Goal: Task Accomplishment & Management: Manage account settings

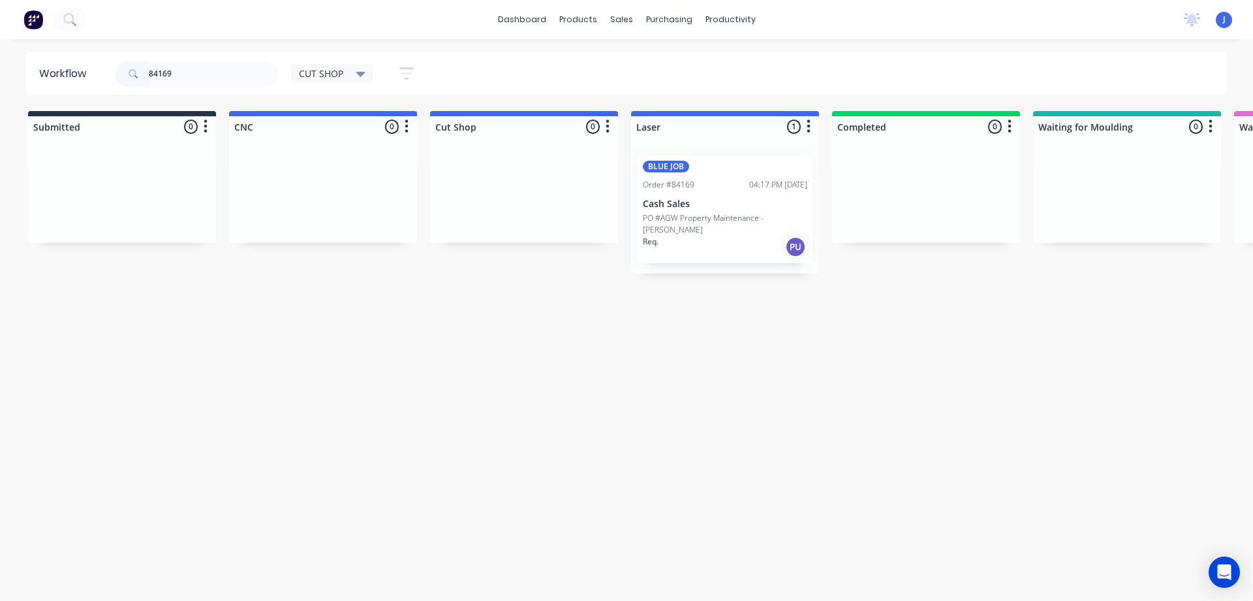
click at [698, 221] on p "PO #AGW Property Maintenance - [PERSON_NAME]" at bounding box center [725, 224] width 165 height 24
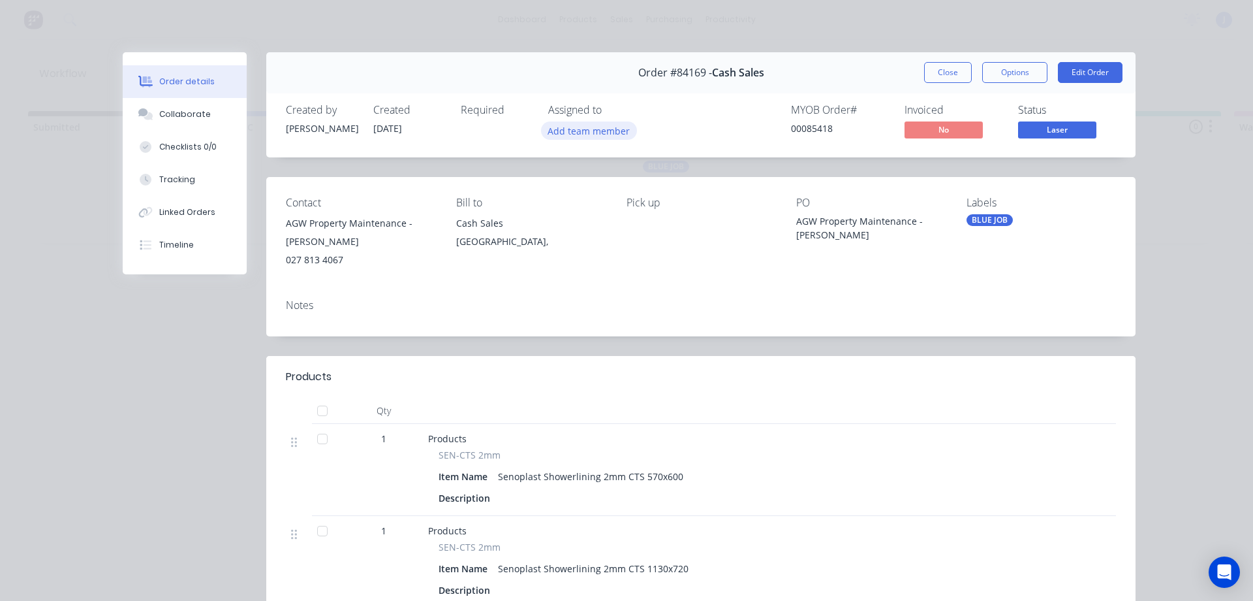
click at [558, 129] on button "Add team member" at bounding box center [589, 130] width 96 height 18
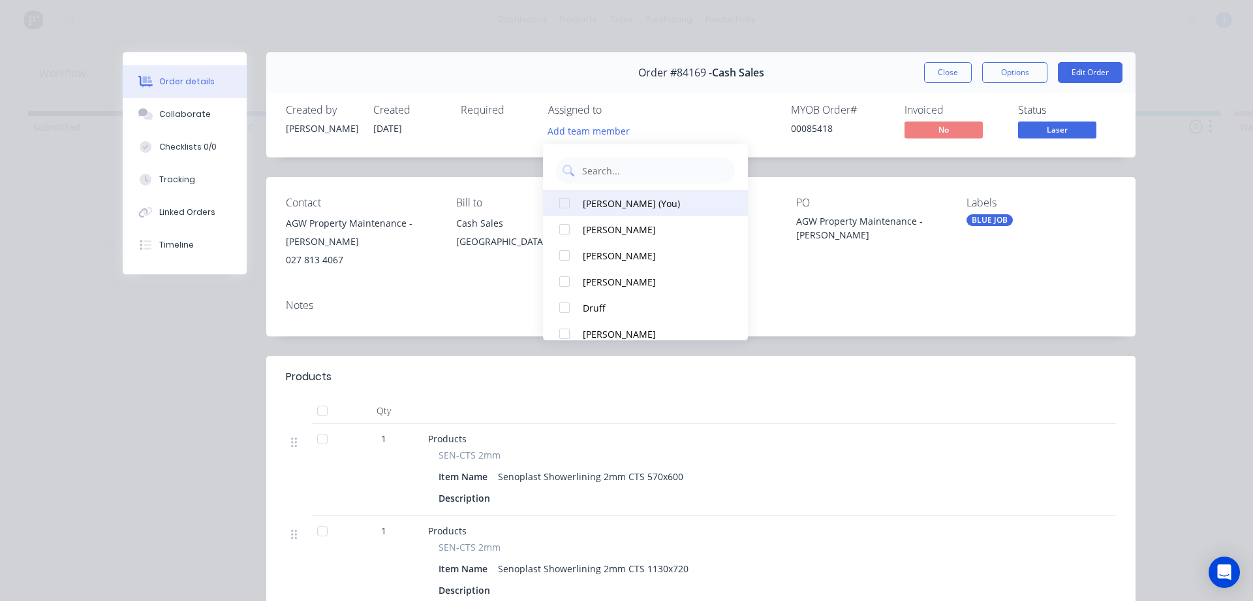
click at [595, 204] on div "[PERSON_NAME] (You)" at bounding box center [652, 203] width 138 height 14
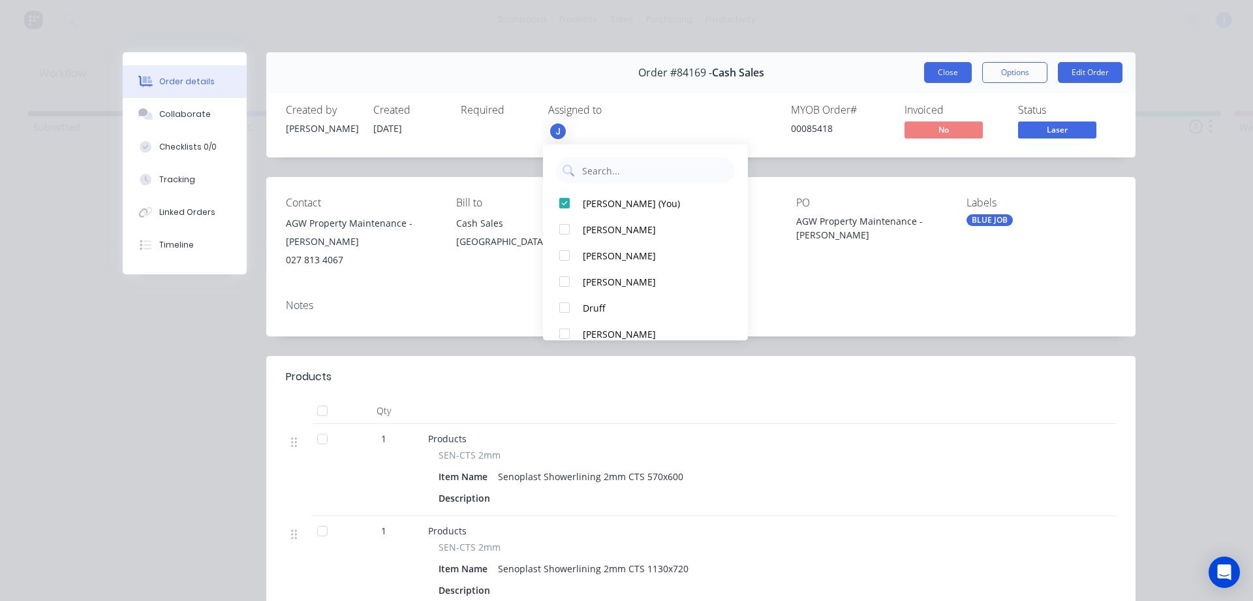
click at [935, 75] on button "Close" at bounding box center [948, 72] width 48 height 21
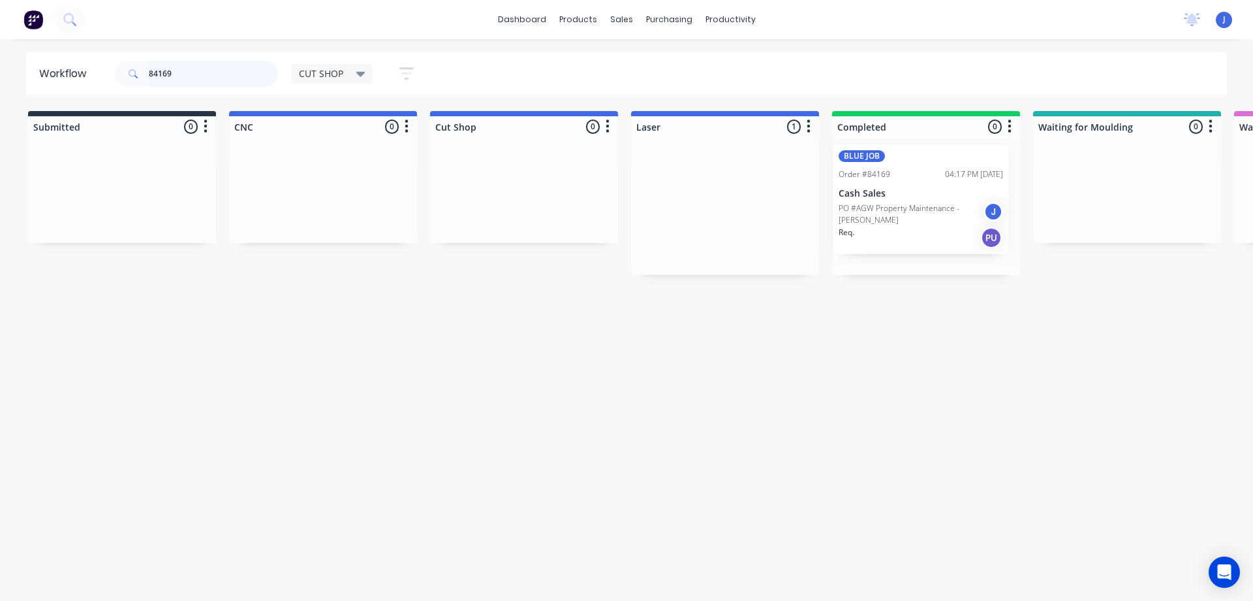
drag, startPoint x: 740, startPoint y: 217, endPoint x: 929, endPoint y: 212, distance: 189.4
drag, startPoint x: 185, startPoint y: 71, endPoint x: 12, endPoint y: 107, distance: 176.7
click at [10, 107] on div "Workflow 84169 CUT SHOP Save new view None edit CUT SHOP (Default) edit DISPATC…" at bounding box center [626, 313] width 1253 height 522
type input "84150"
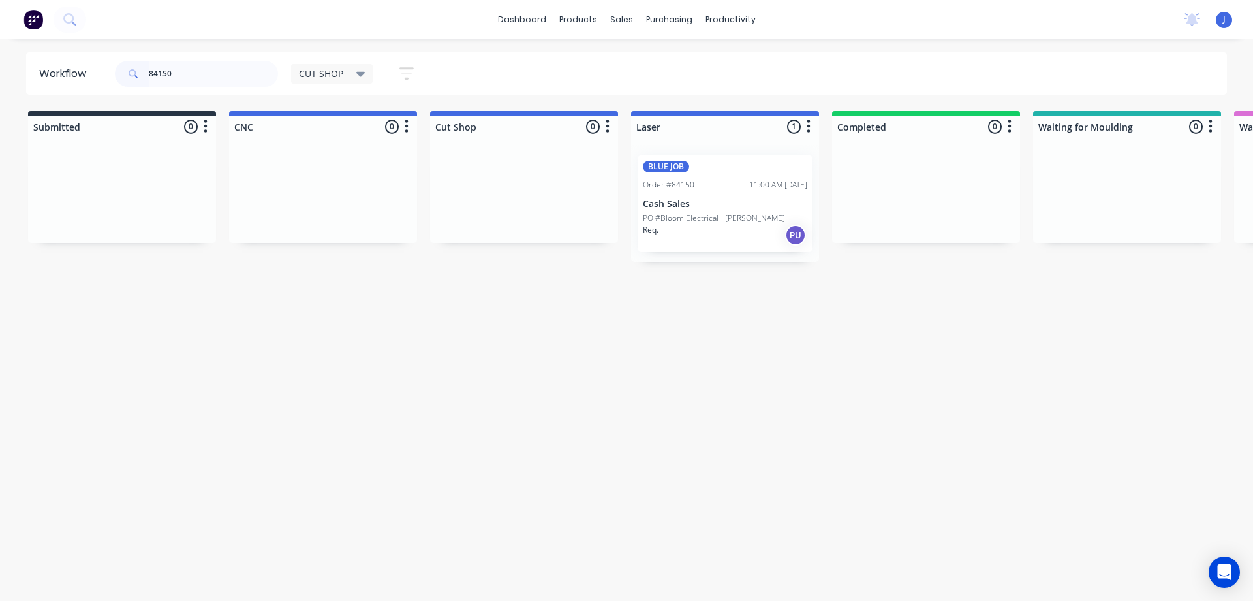
click at [698, 215] on p "PO #Bloom Electrical - [PERSON_NAME]" at bounding box center [714, 218] width 142 height 12
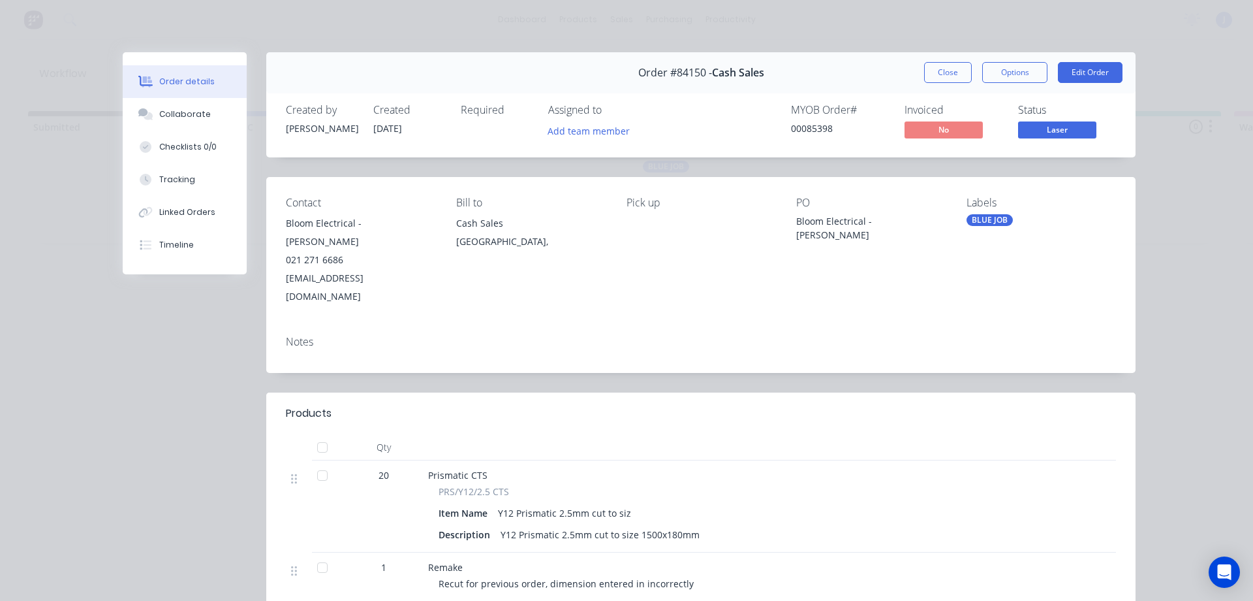
drag, startPoint x: 578, startPoint y: 132, endPoint x: 626, endPoint y: 140, distance: 48.4
click at [579, 131] on button "Add team member" at bounding box center [589, 130] width 96 height 18
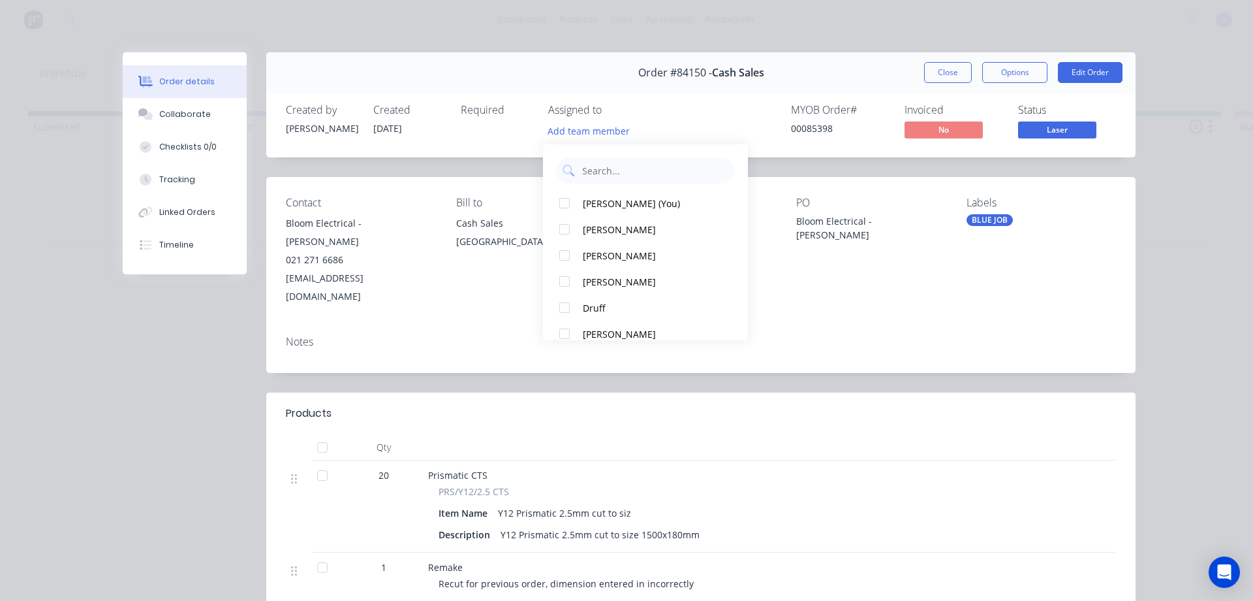
drag, startPoint x: 620, startPoint y: 210, endPoint x: 760, endPoint y: 159, distance: 149.1
click at [621, 209] on div "[PERSON_NAME] (You)" at bounding box center [652, 203] width 138 height 14
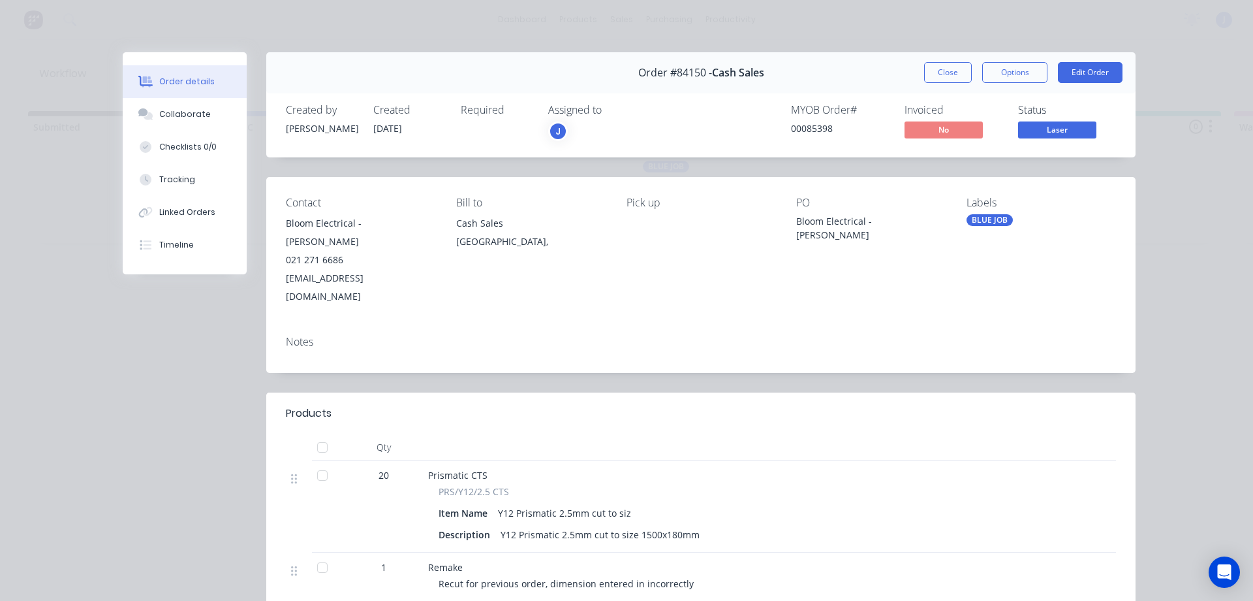
drag, startPoint x: 942, startPoint y: 74, endPoint x: 933, endPoint y: 104, distance: 31.4
click at [943, 74] on button "Close" at bounding box center [948, 72] width 48 height 21
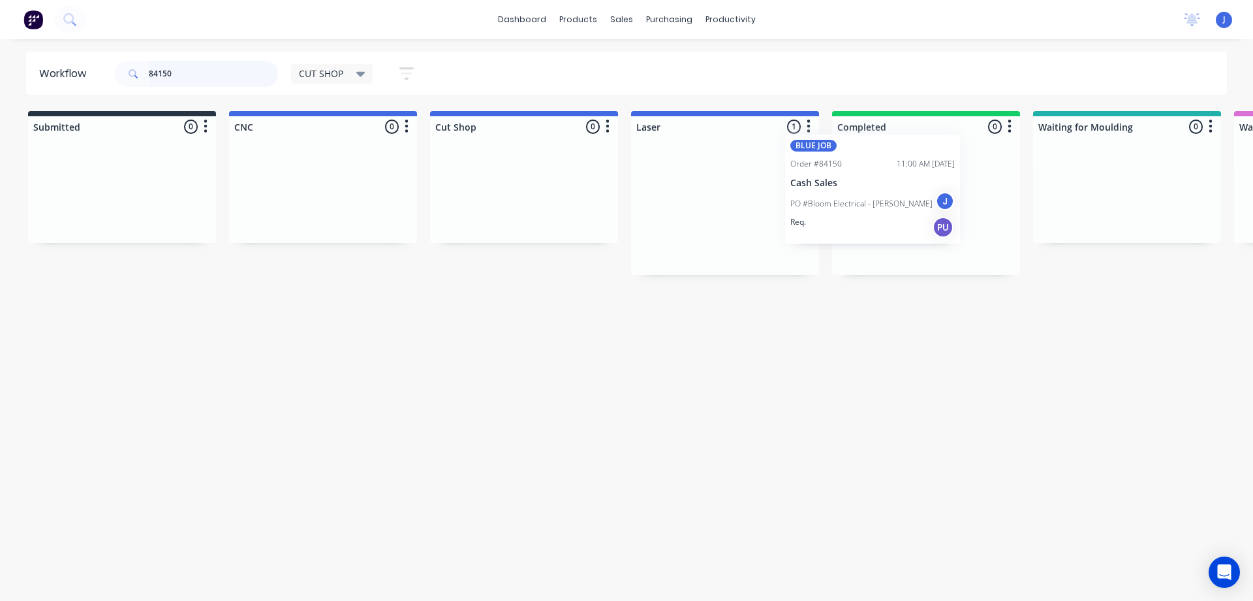
drag, startPoint x: 704, startPoint y: 215, endPoint x: 888, endPoint y: 197, distance: 184.3
